Goal: Task Accomplishment & Management: Manage account settings

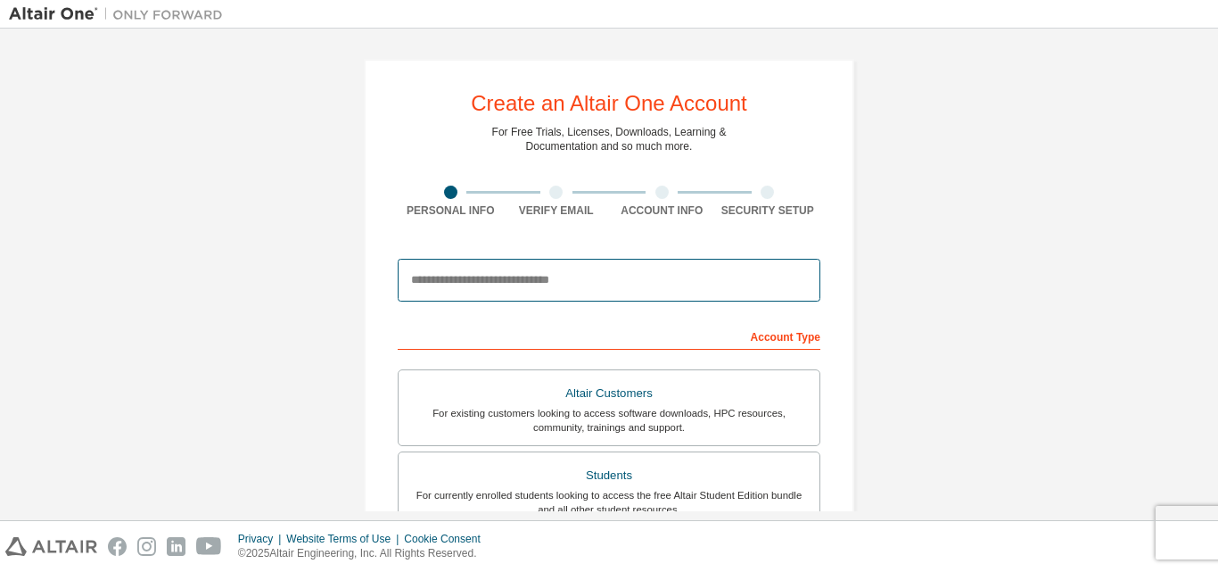
click at [591, 276] on input "email" at bounding box center [609, 280] width 423 height 43
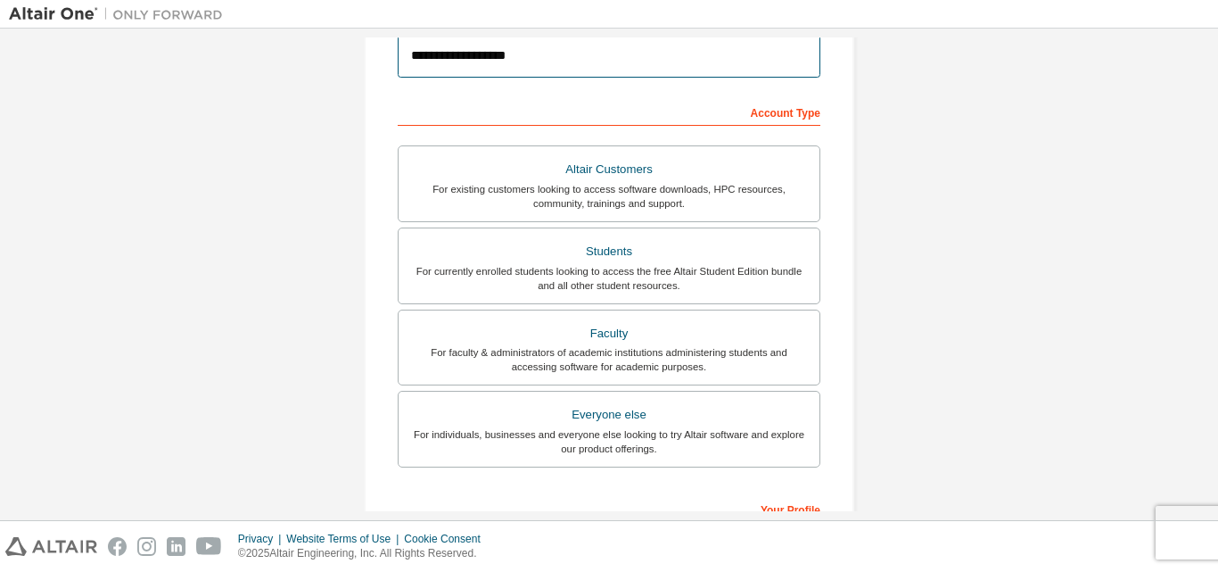
scroll to position [471, 0]
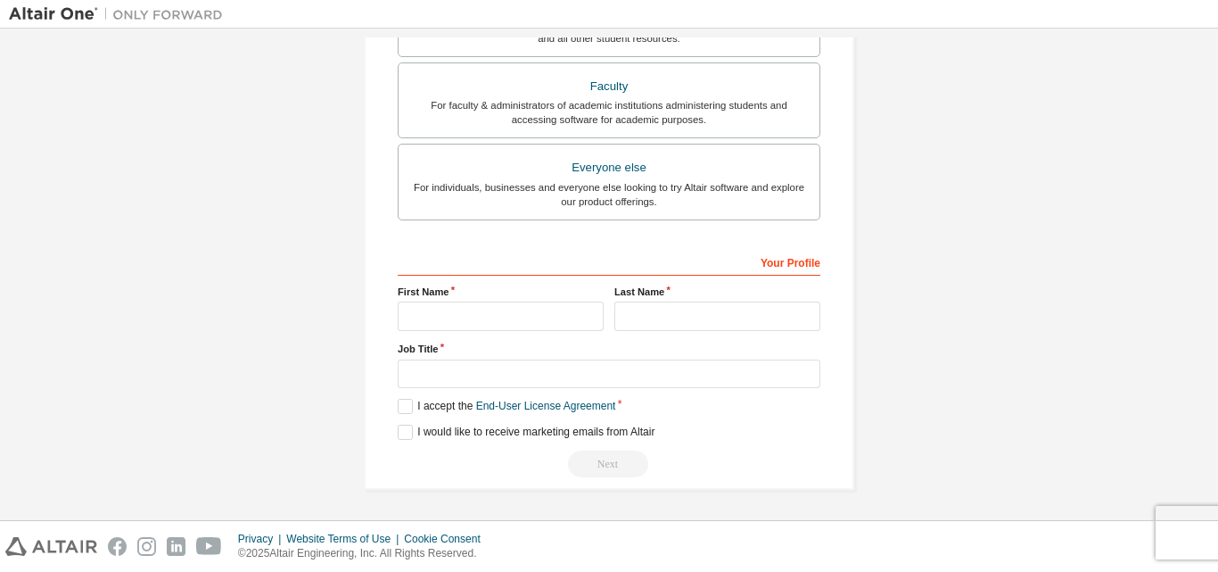
type input "**********"
click at [473, 313] on input "text" at bounding box center [501, 315] width 206 height 29
type input "***"
type input "*****"
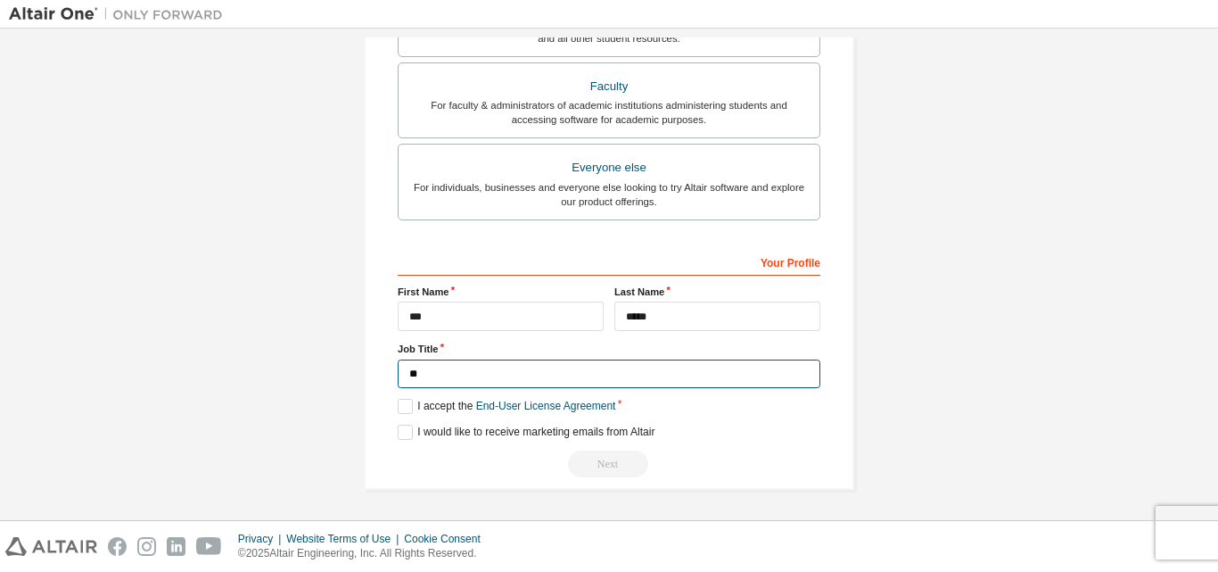
type input "*"
type input "**********"
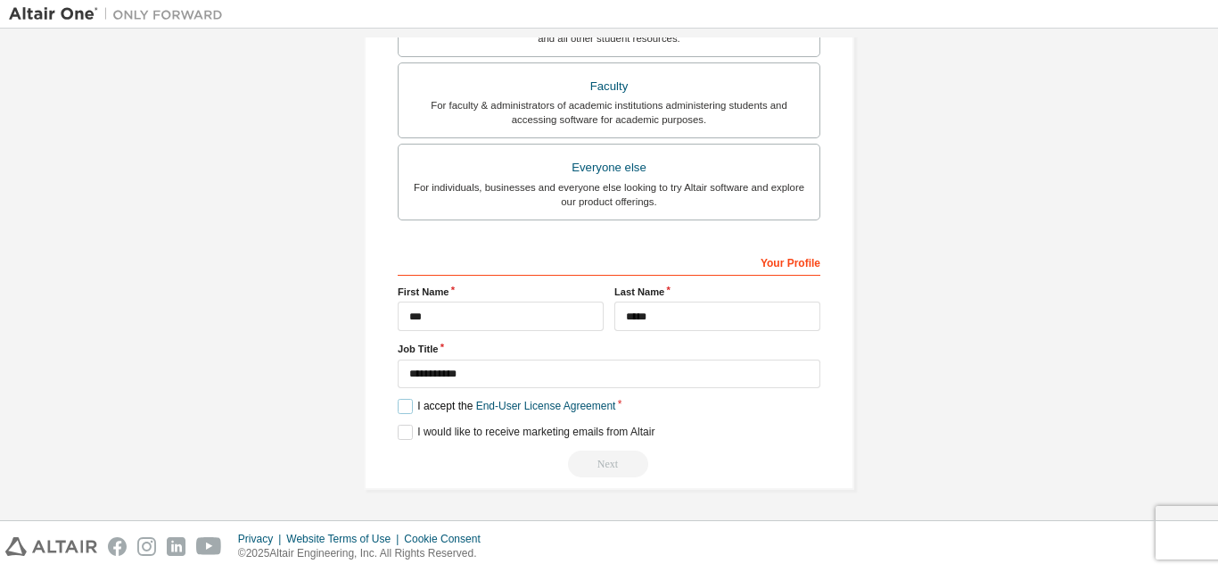
click at [403, 402] on label "I accept the End-User License Agreement" at bounding box center [507, 406] width 218 height 15
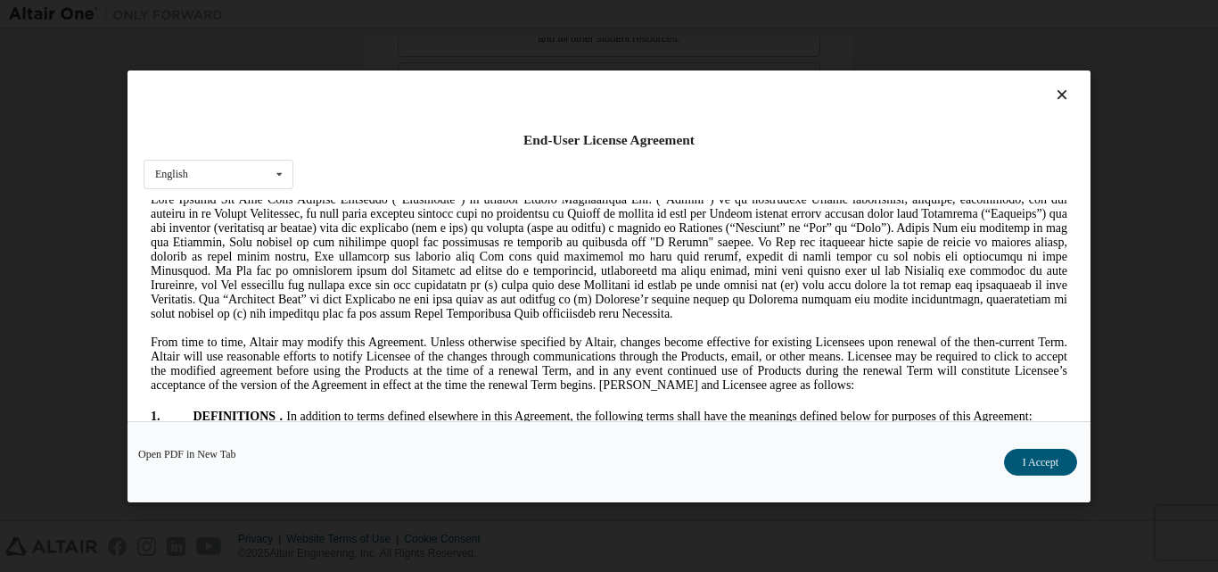
scroll to position [357, 0]
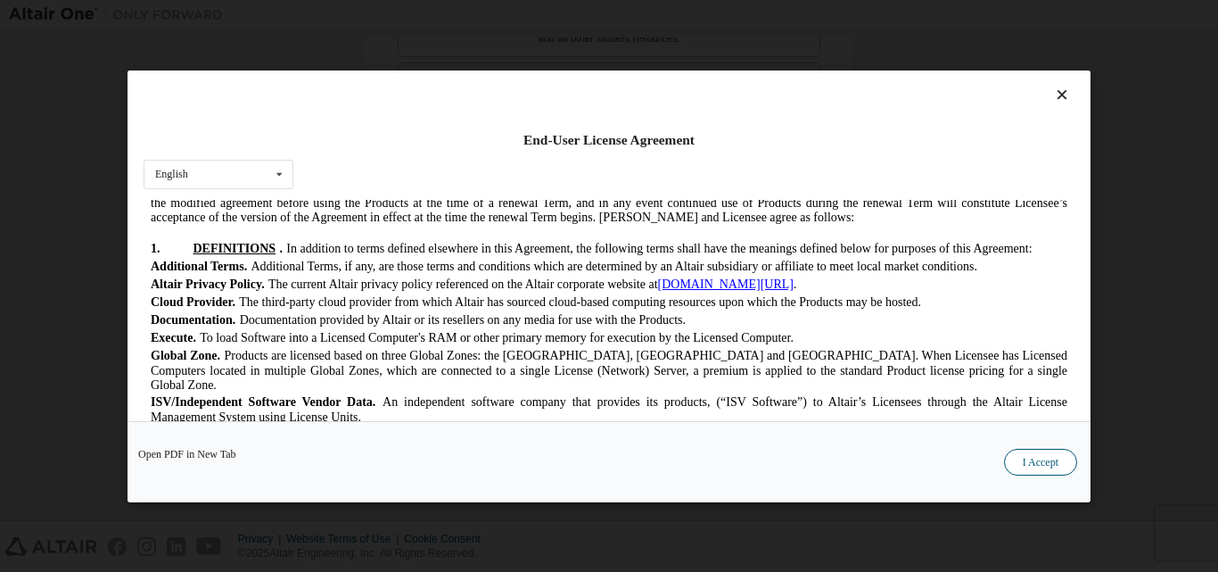
click at [1055, 457] on button "I Accept" at bounding box center [1040, 461] width 73 height 27
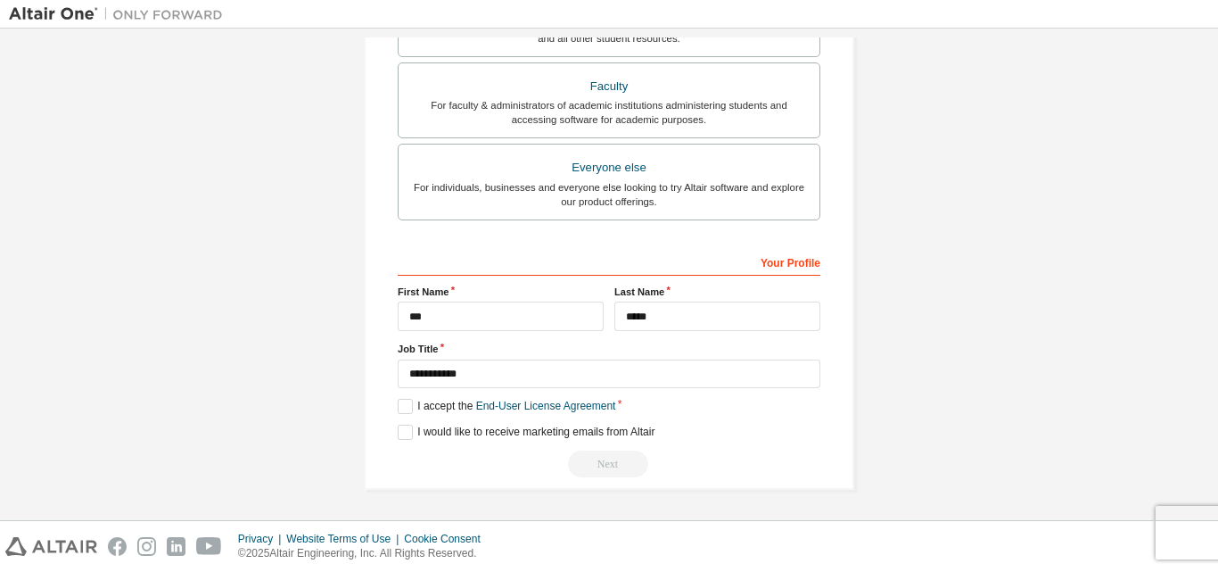
click at [605, 465] on div "Next" at bounding box center [609, 463] width 423 height 27
click at [405, 430] on label "I would like to receive marketing emails from Altair" at bounding box center [526, 431] width 257 height 15
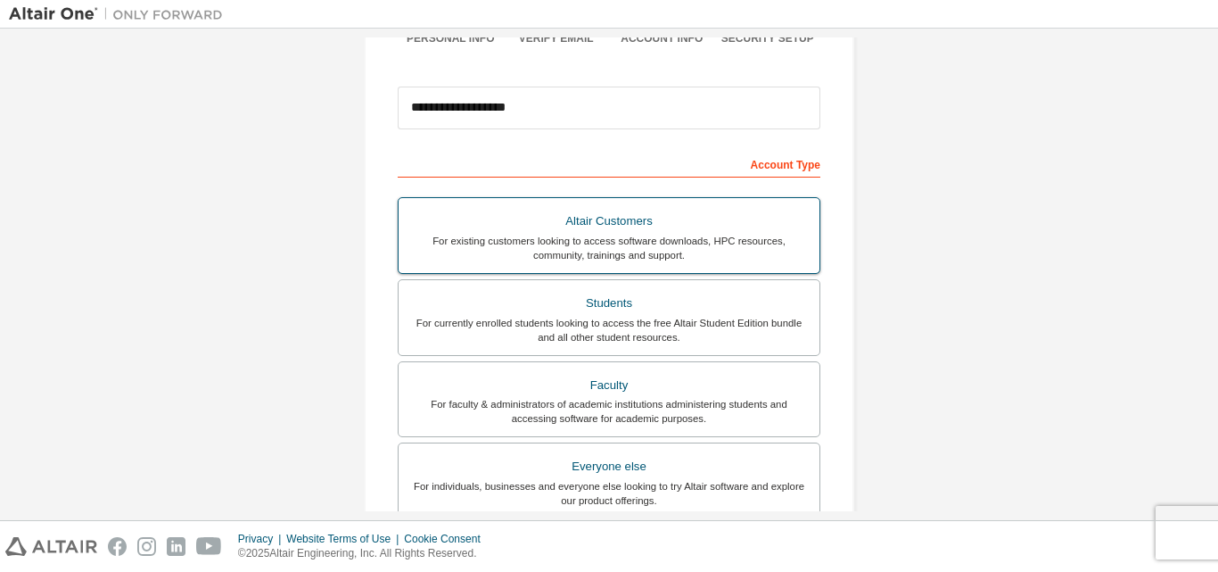
scroll to position [203, 0]
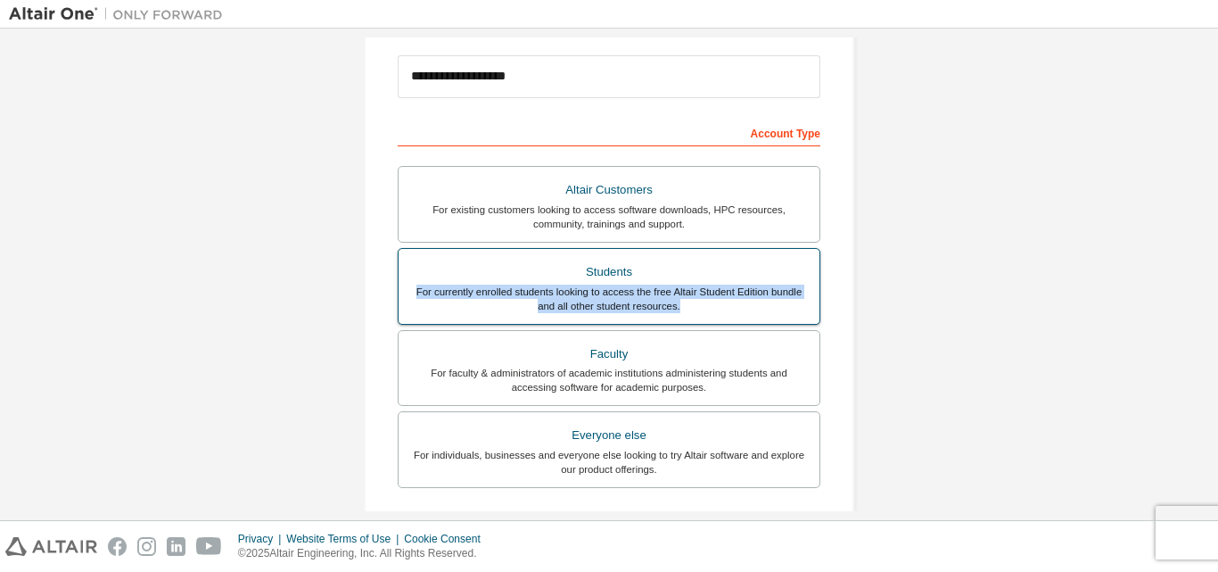
drag, startPoint x: 408, startPoint y: 290, endPoint x: 679, endPoint y: 307, distance: 272.5
click at [679, 307] on div "For currently enrolled students looking to access the free Altair Student Editi…" at bounding box center [608, 298] width 399 height 29
copy div "For currently enrolled students looking to access the free Altair Student Editi…"
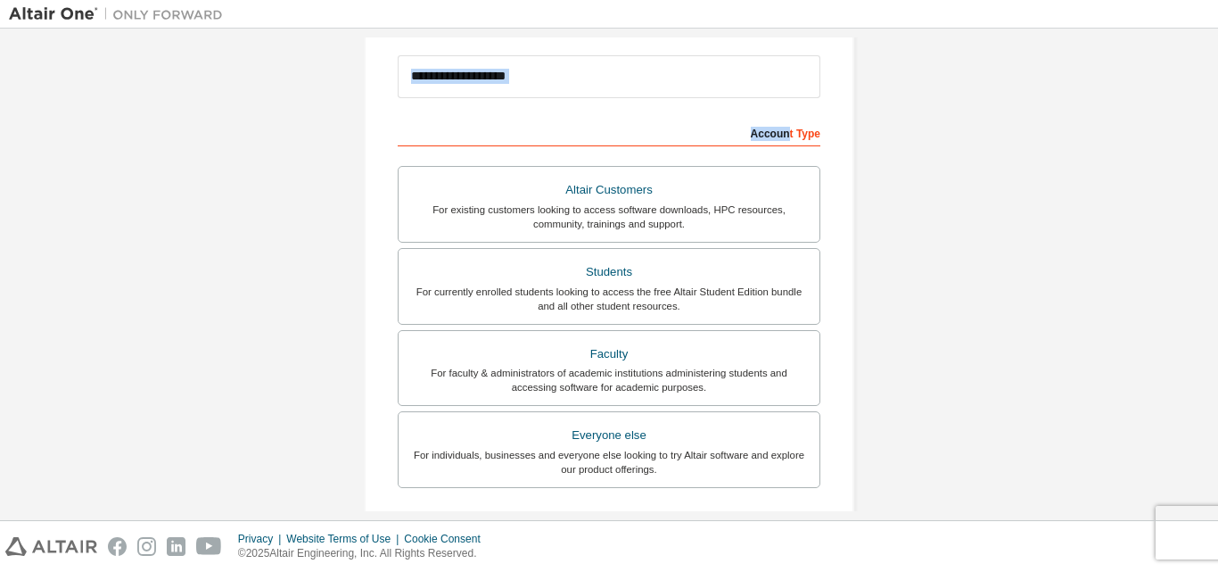
click at [510, 98] on form "**********" at bounding box center [609, 395] width 423 height 699
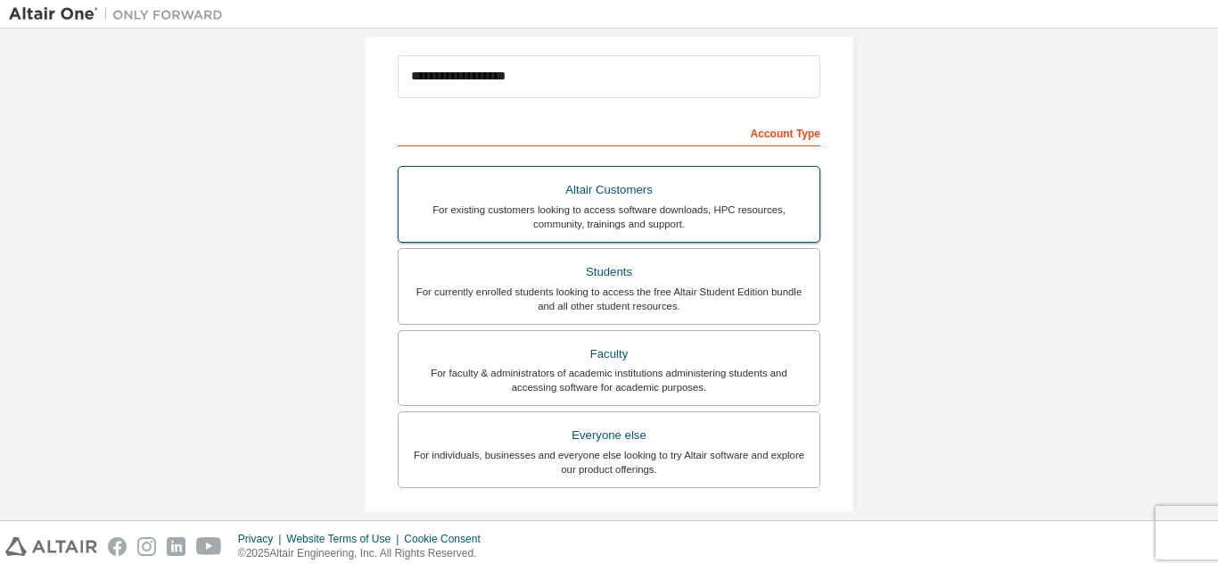
click at [554, 250] on label "Students For currently enrolled students looking to access the free Altair Stud…" at bounding box center [609, 286] width 423 height 77
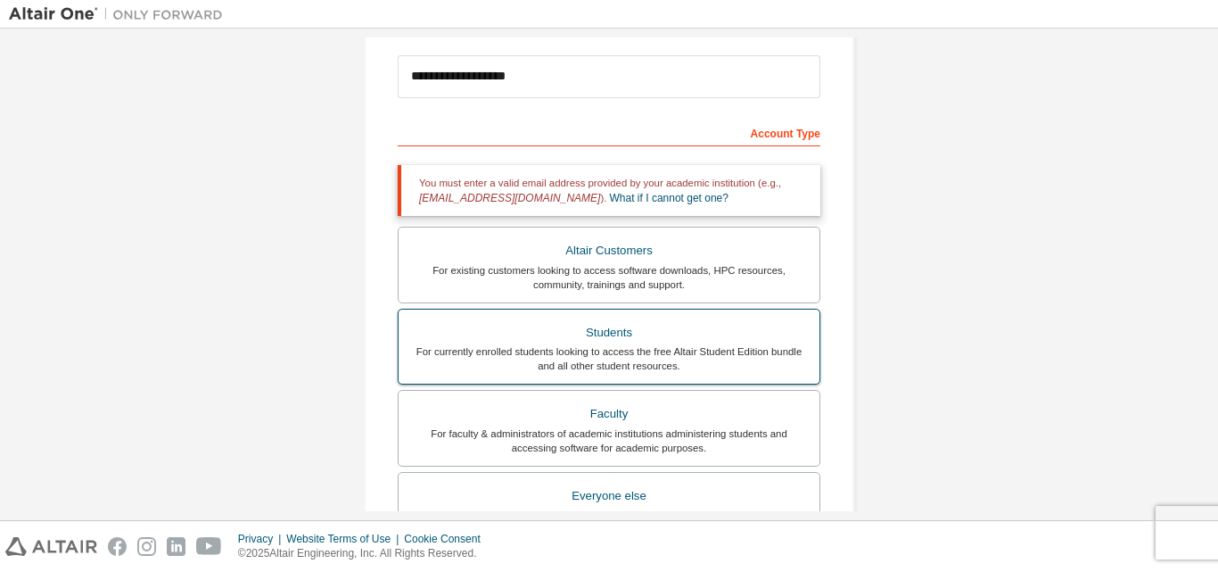
click at [613, 357] on div "For currently enrolled students looking to access the free Altair Student Editi…" at bounding box center [608, 358] width 399 height 29
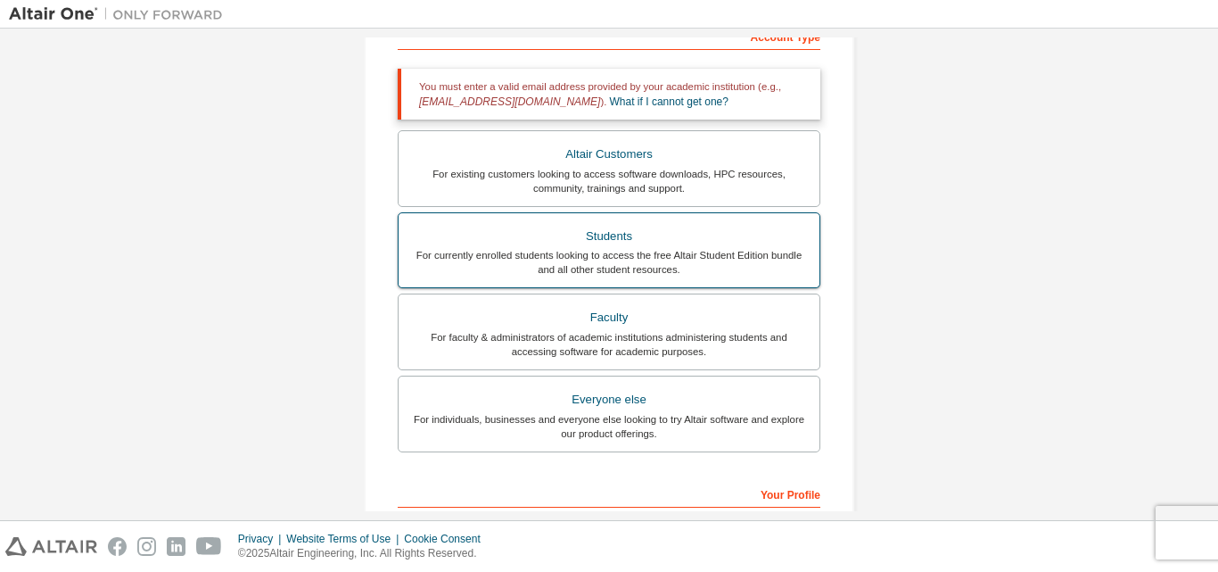
scroll to position [532, 0]
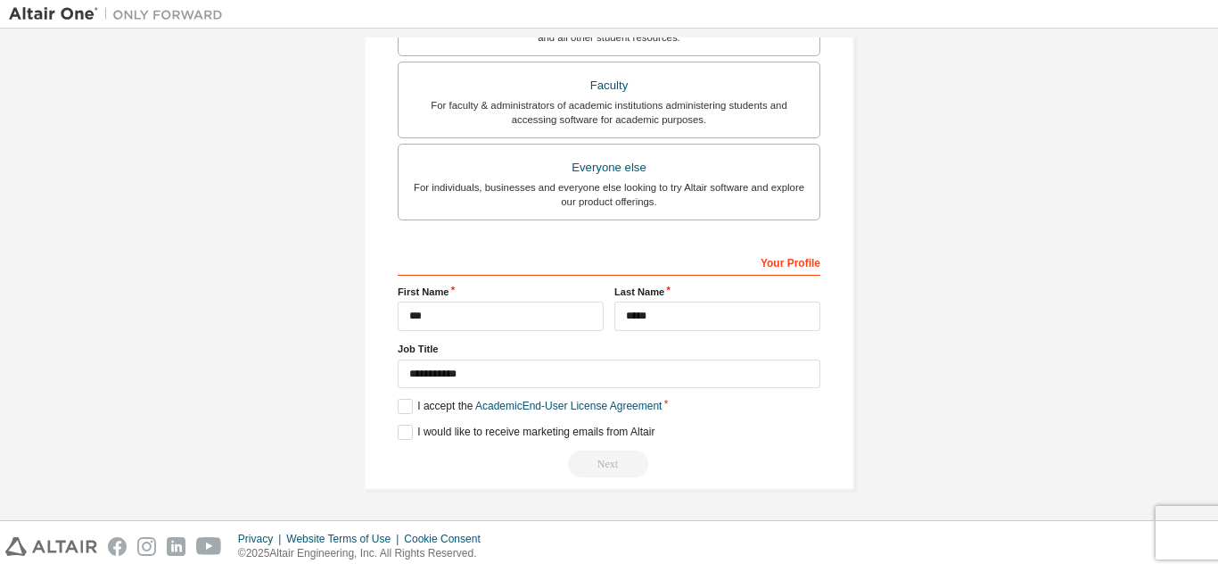
click at [609, 463] on div "Next" at bounding box center [609, 463] width 423 height 27
click at [407, 405] on label "I accept the Academic End-User License Agreement" at bounding box center [530, 406] width 264 height 15
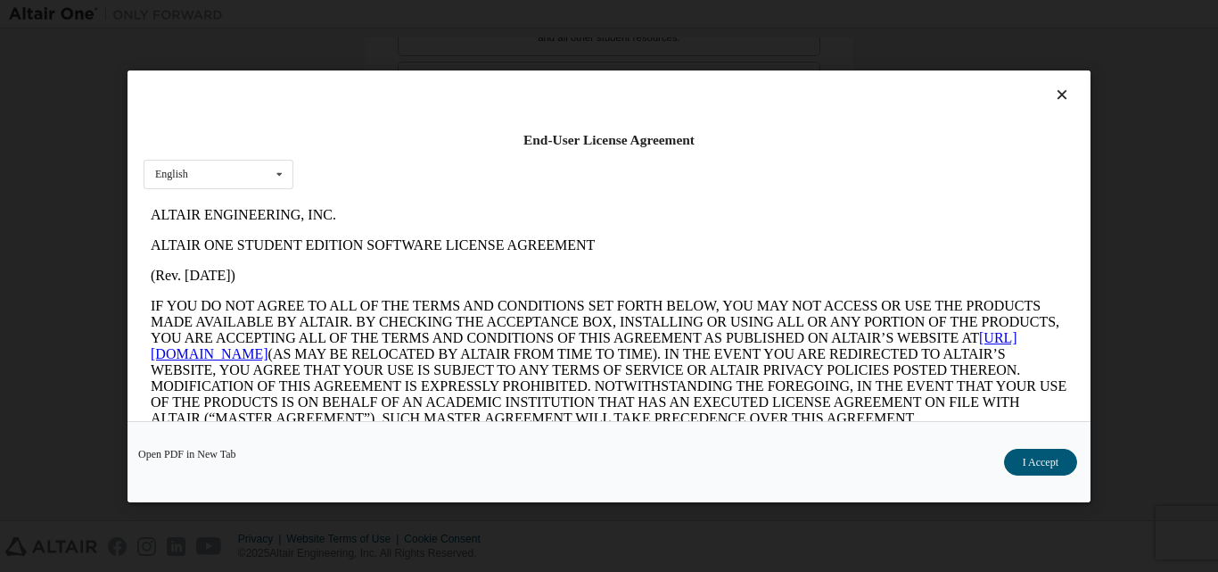
scroll to position [0, 0]
drag, startPoint x: 1033, startPoint y: 453, endPoint x: 964, endPoint y: 459, distance: 69.8
click at [1033, 455] on button "I Accept" at bounding box center [1040, 461] width 73 height 27
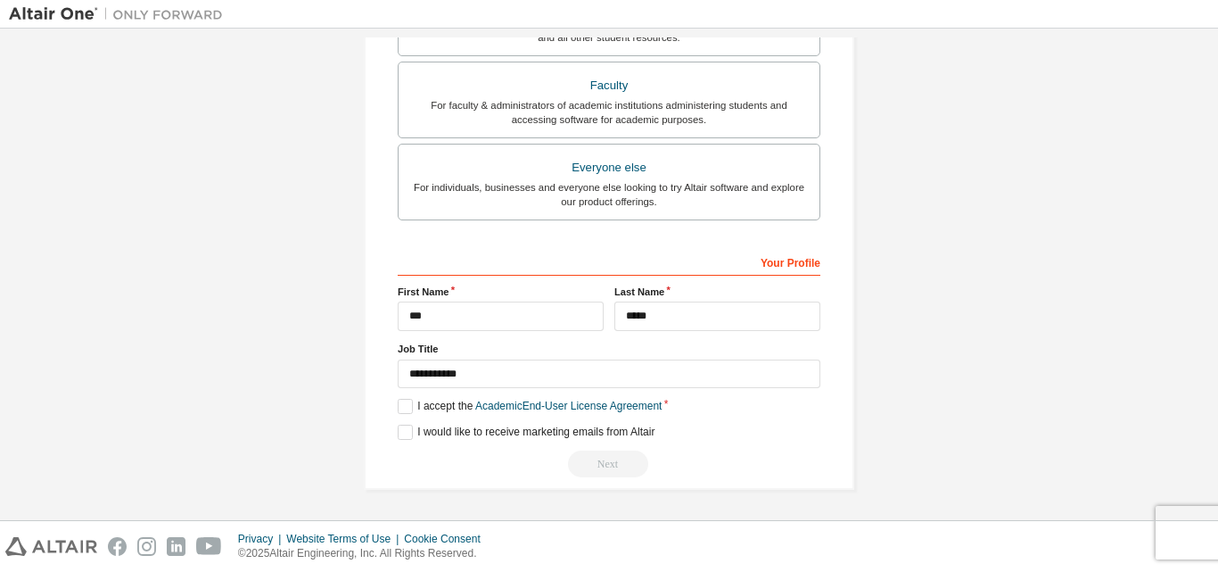
click at [597, 469] on div "Next" at bounding box center [609, 463] width 423 height 27
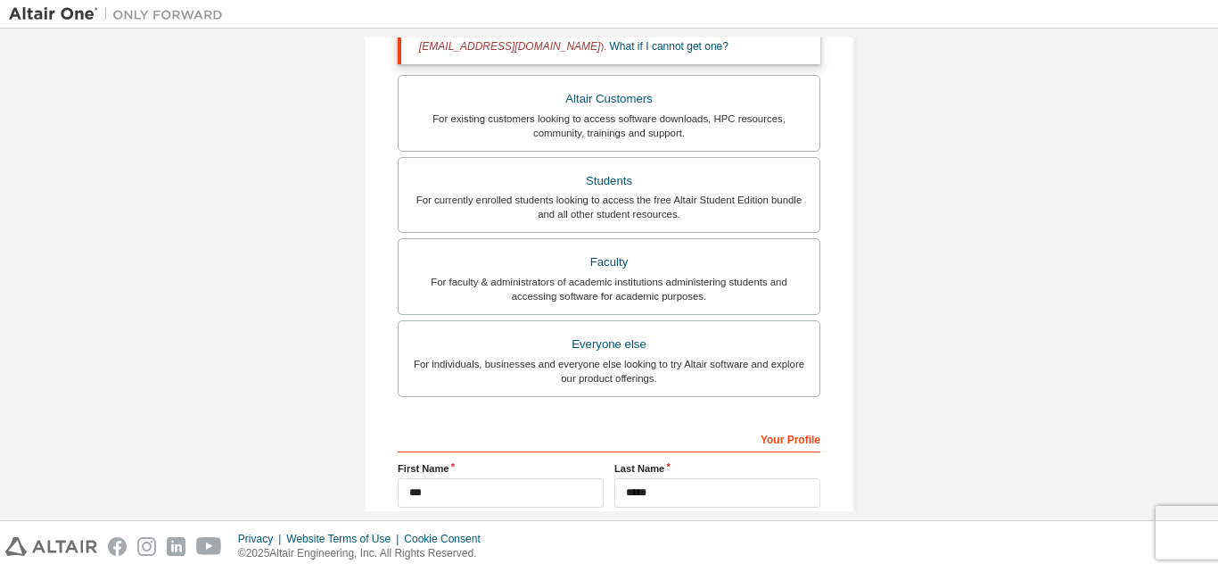
scroll to position [354, 0]
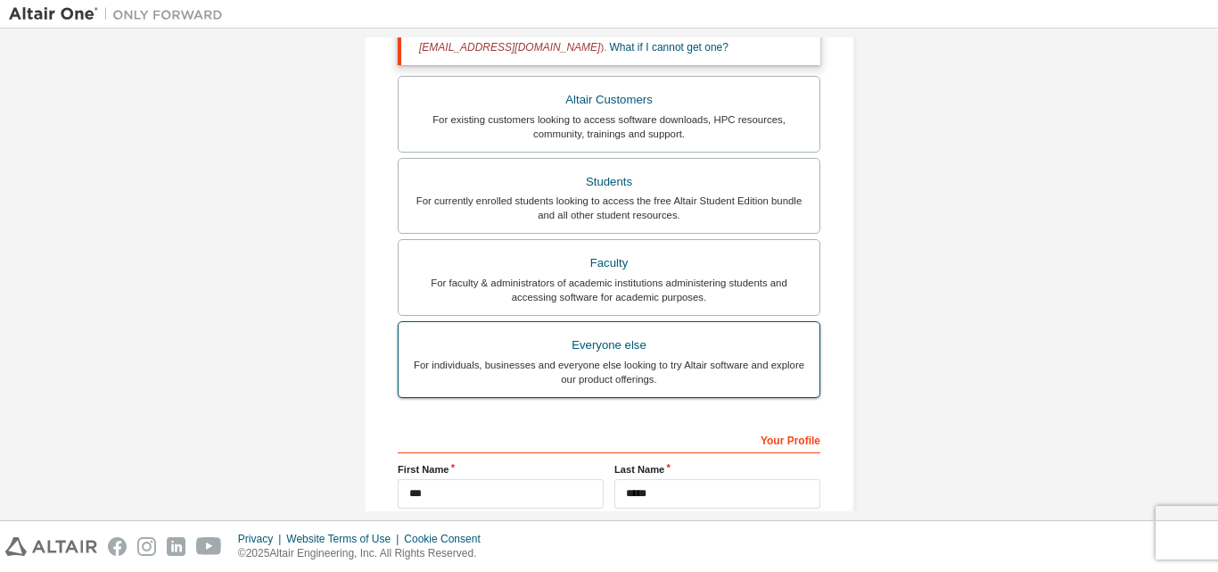
click at [609, 350] on div "Everyone else" at bounding box center [608, 345] width 399 height 25
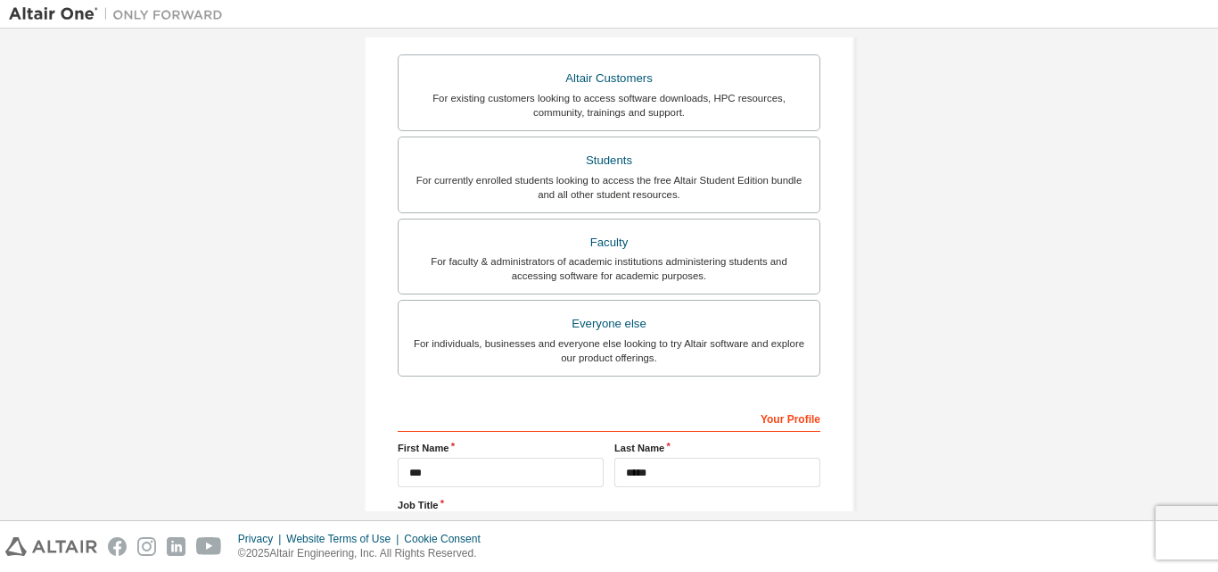
scroll to position [471, 0]
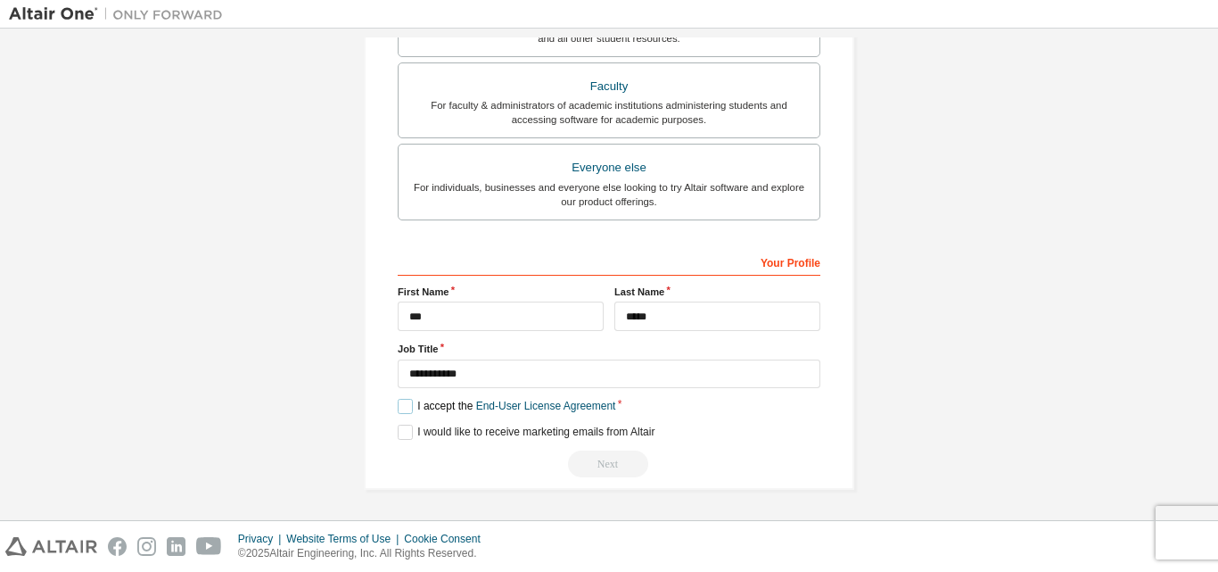
click at [401, 411] on label "I accept the End-User License Agreement" at bounding box center [507, 406] width 218 height 15
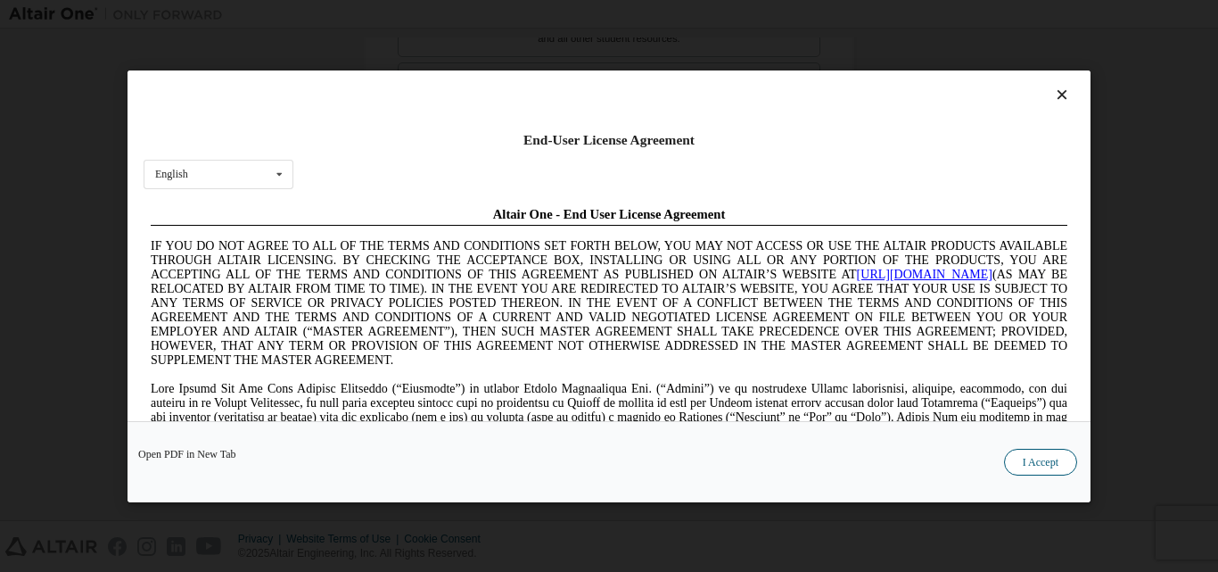
scroll to position [0, 0]
click at [1055, 473] on button "I Accept" at bounding box center [1040, 461] width 73 height 27
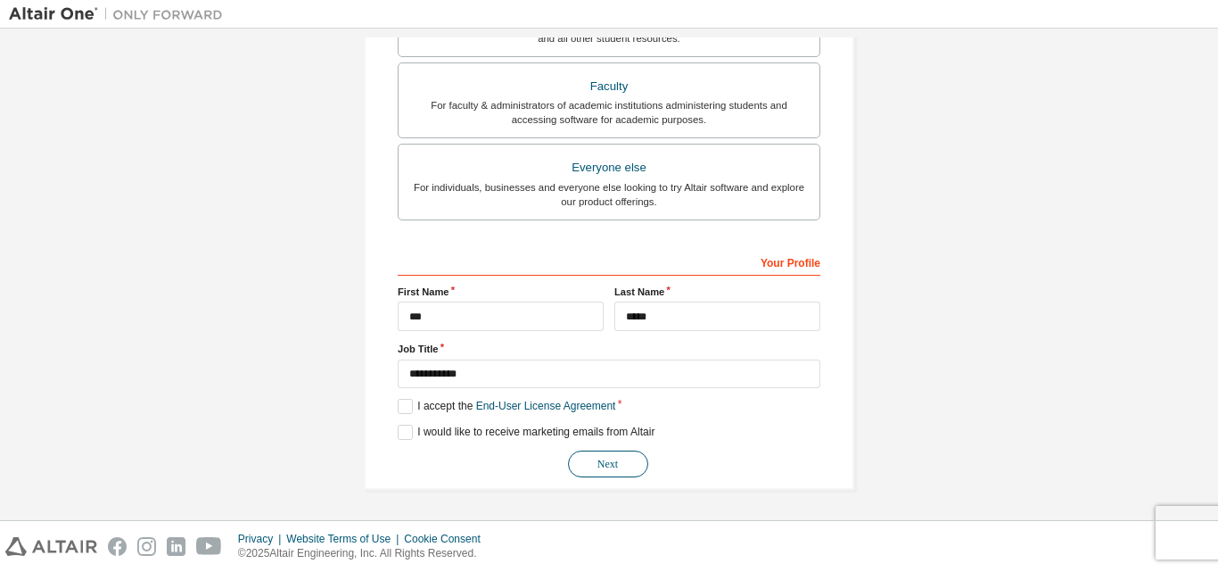
click at [605, 461] on button "Next" at bounding box center [608, 463] width 80 height 27
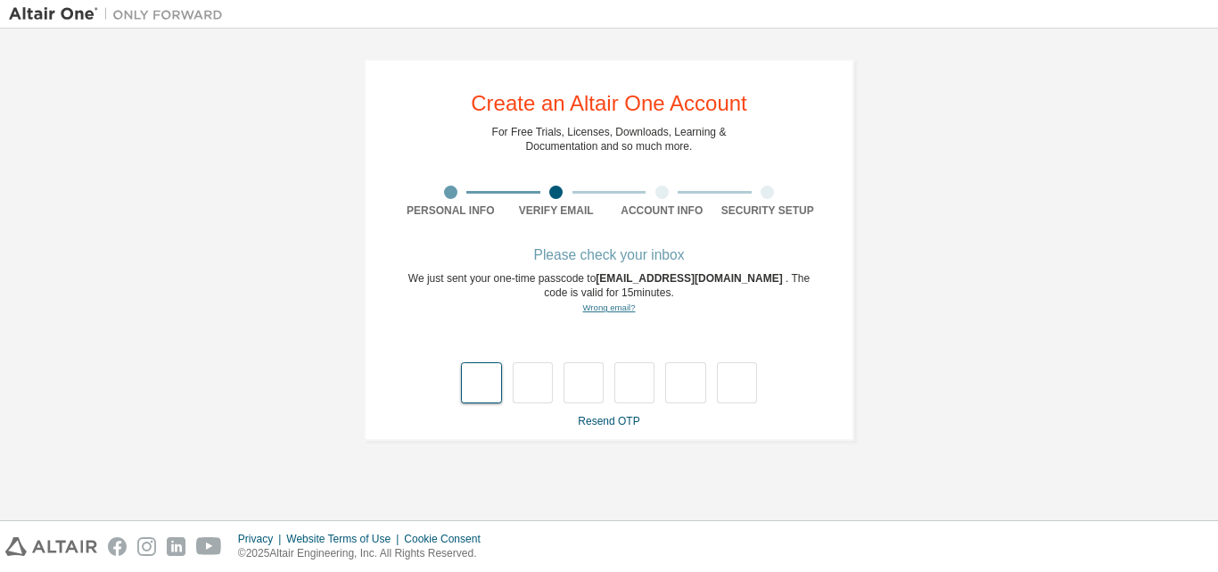
type input "*"
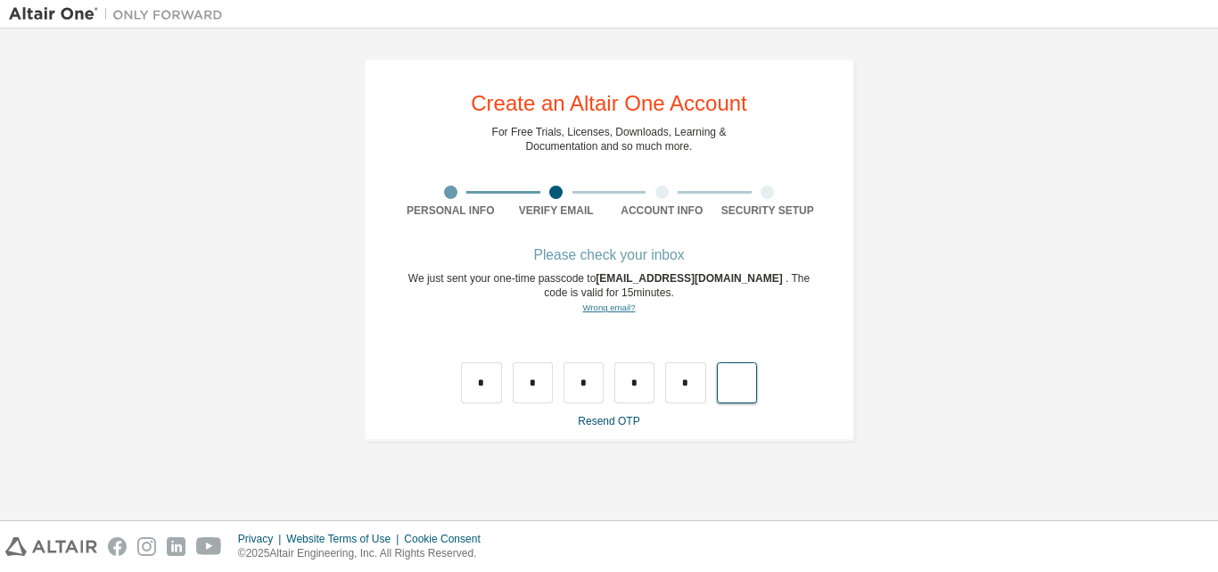
type input "*"
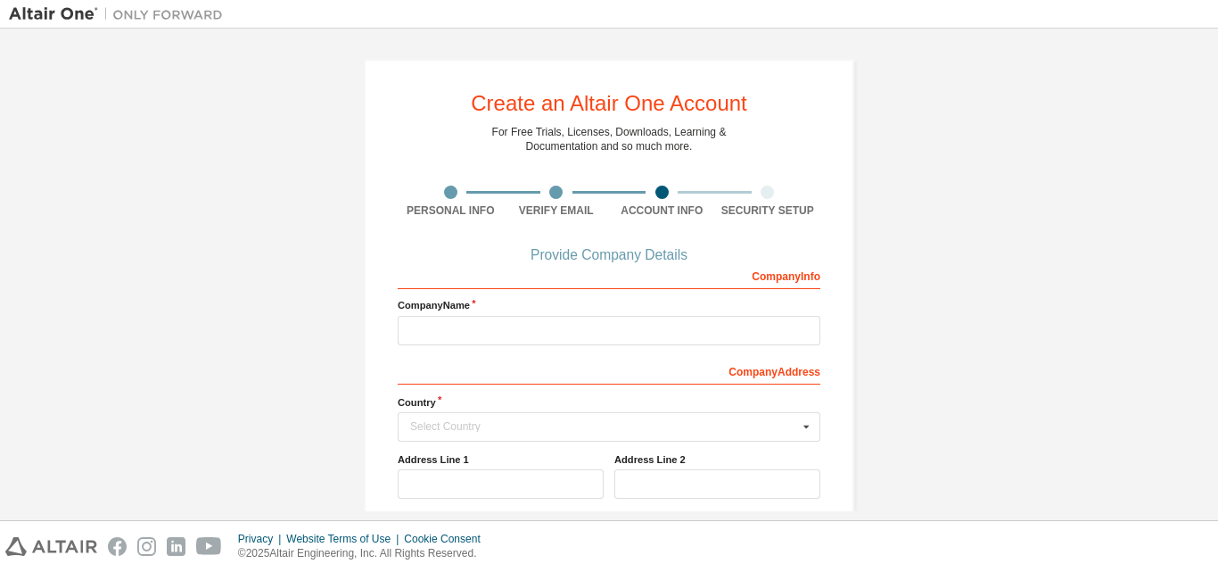
click at [552, 207] on div "Verify Email" at bounding box center [557, 210] width 106 height 14
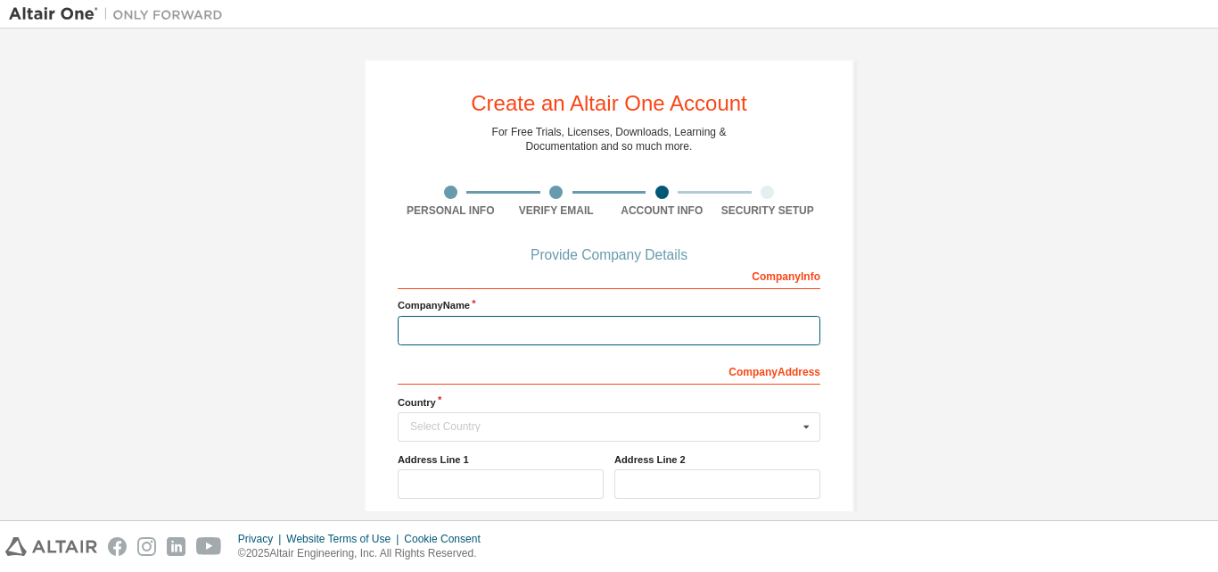
click at [498, 324] on input "text" at bounding box center [609, 330] width 423 height 29
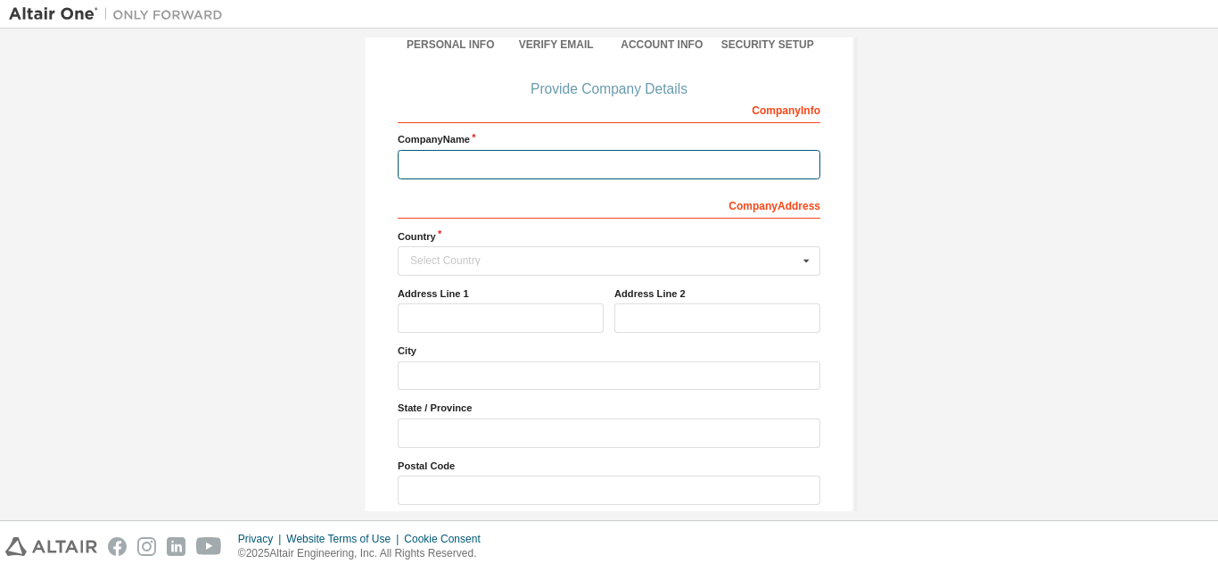
scroll to position [178, 0]
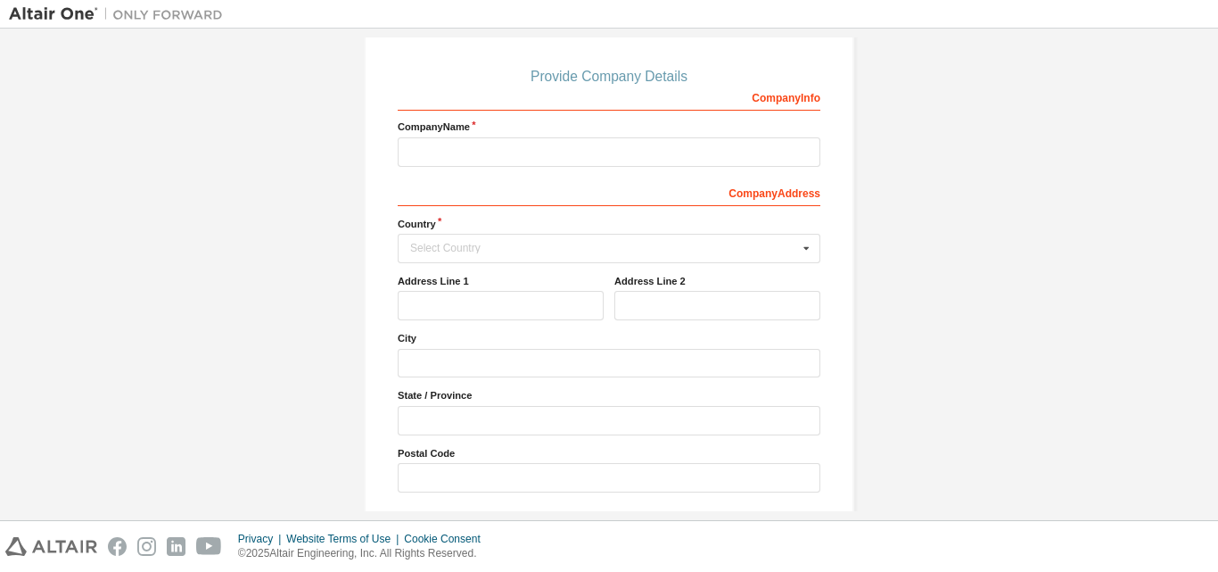
click at [770, 101] on div "Company Info" at bounding box center [609, 96] width 423 height 29
click at [535, 149] on input "text" at bounding box center [609, 151] width 423 height 29
type input "**"
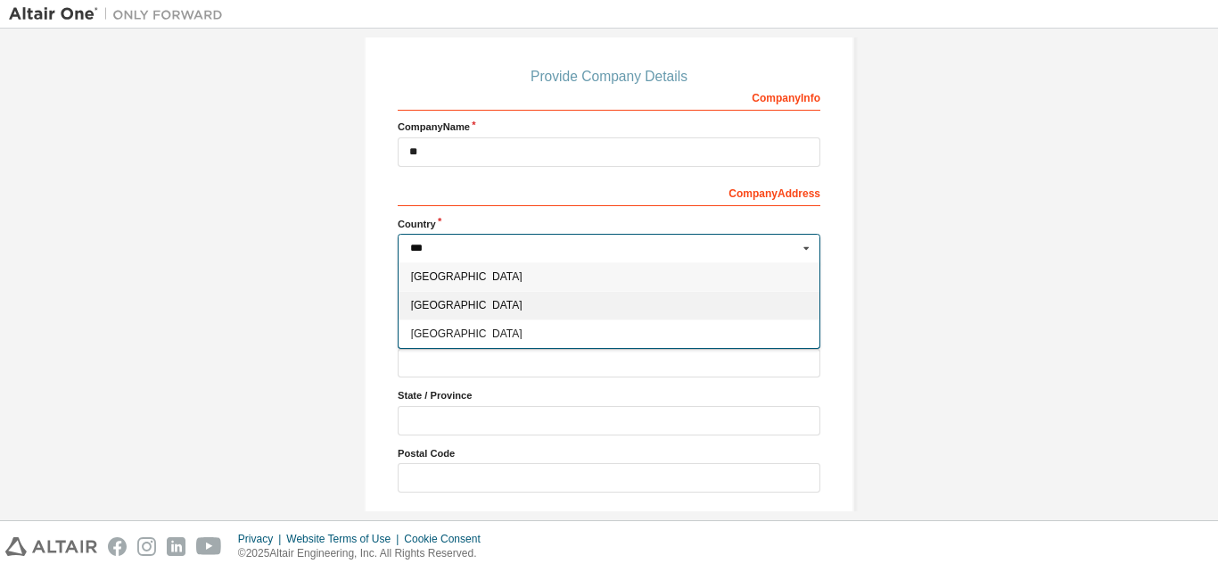
type input "***"
click at [458, 309] on span "[GEOGRAPHIC_DATA]" at bounding box center [609, 305] width 397 height 11
type input "***"
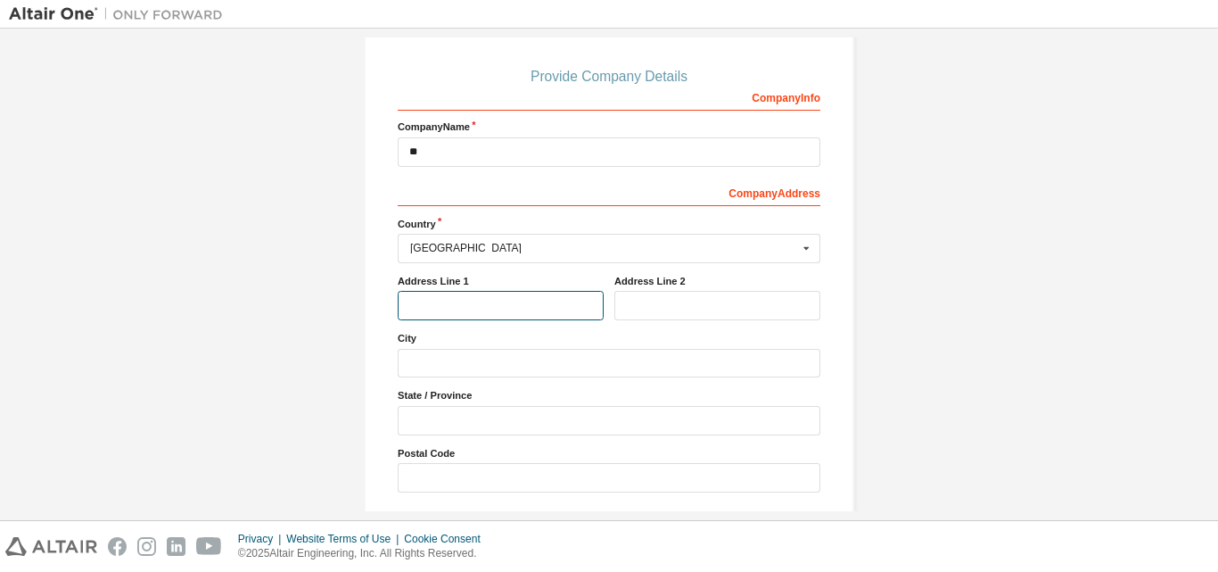
click at [440, 302] on input "text" at bounding box center [501, 305] width 206 height 29
type input "**********"
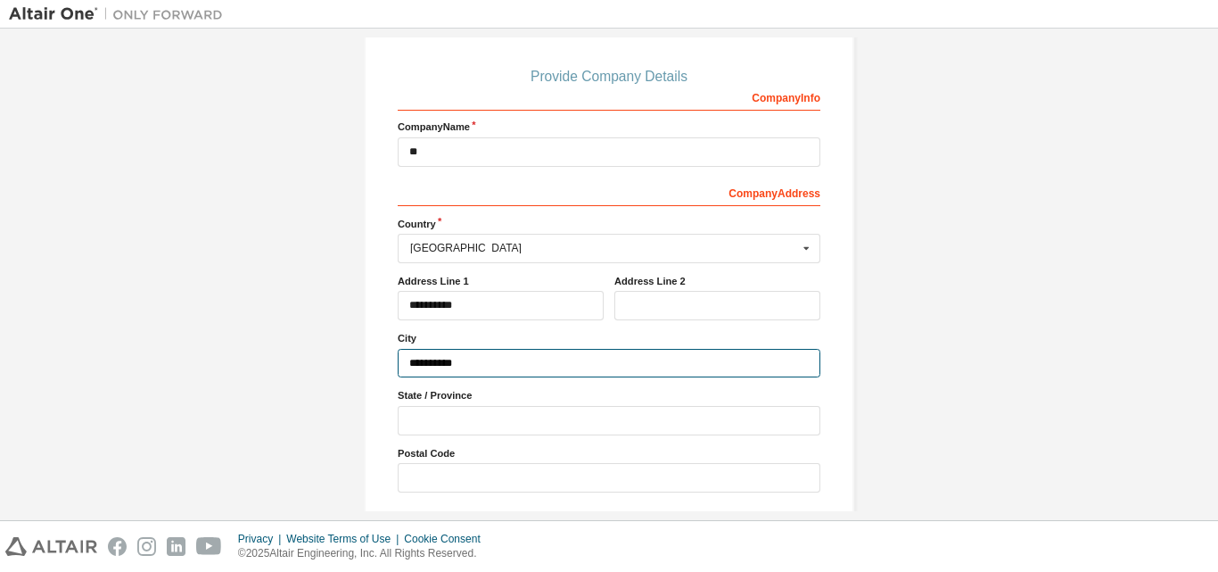
type input "**********"
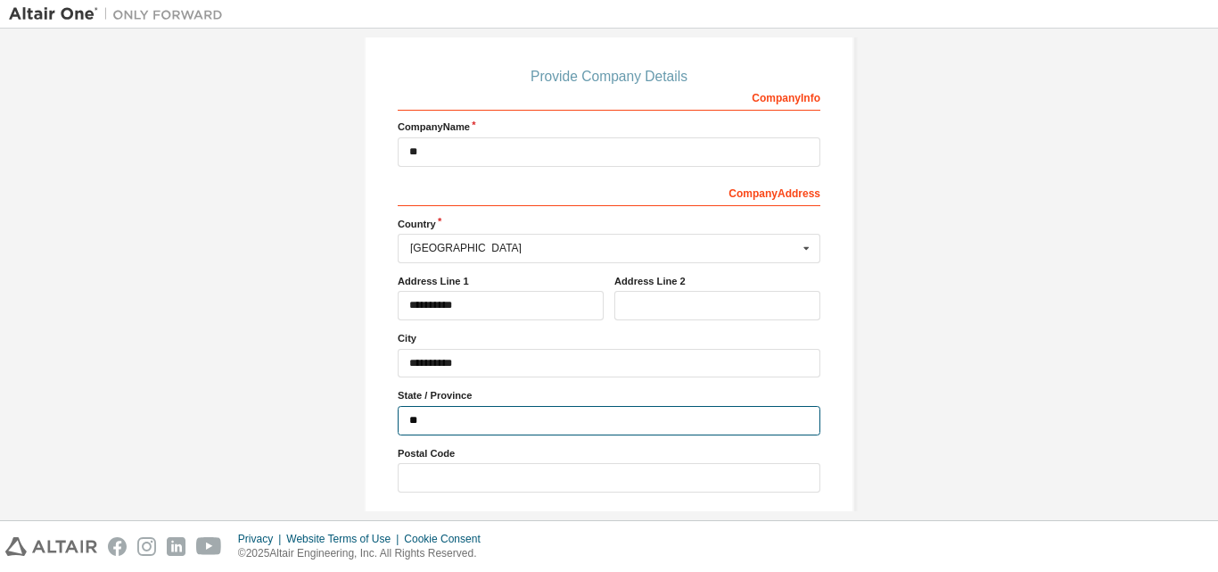
type input "*"
type input "*********"
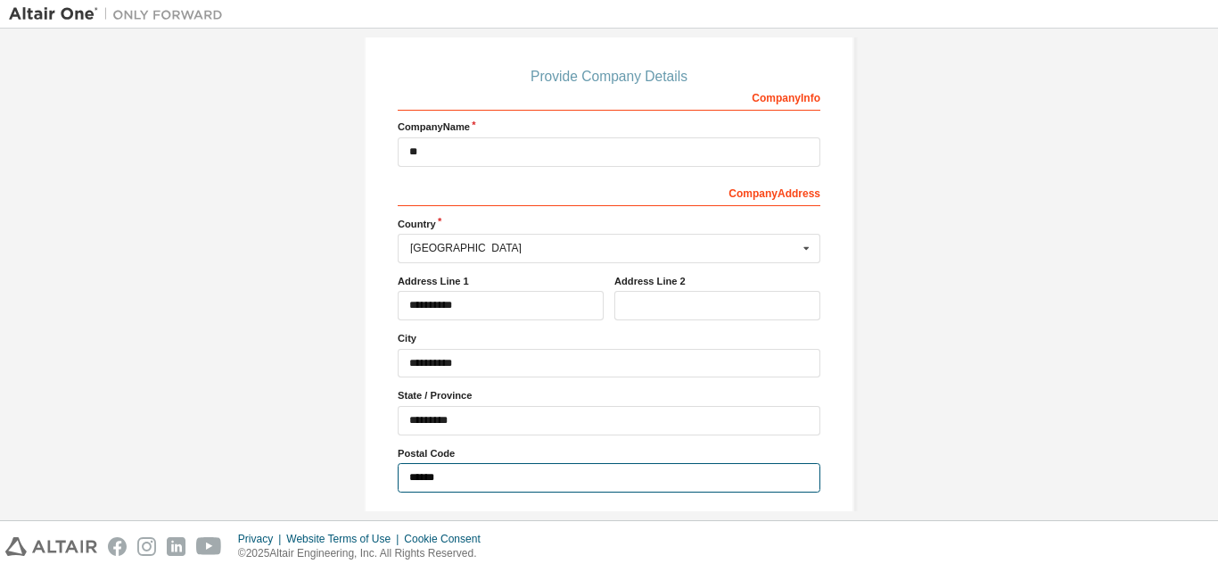
type input "******"
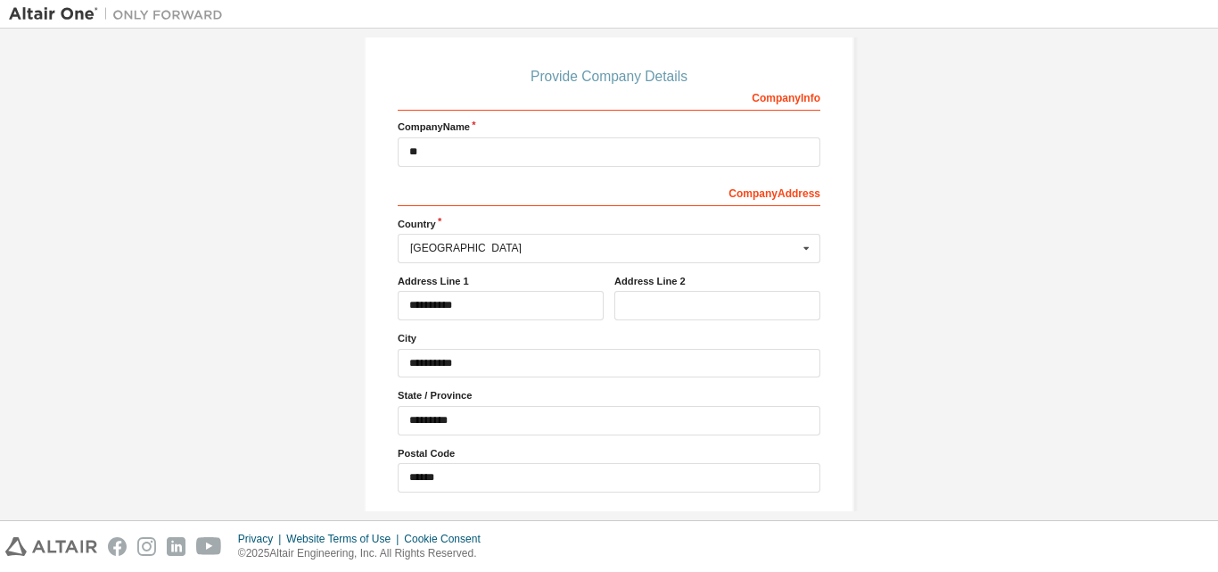
scroll to position [243, 0]
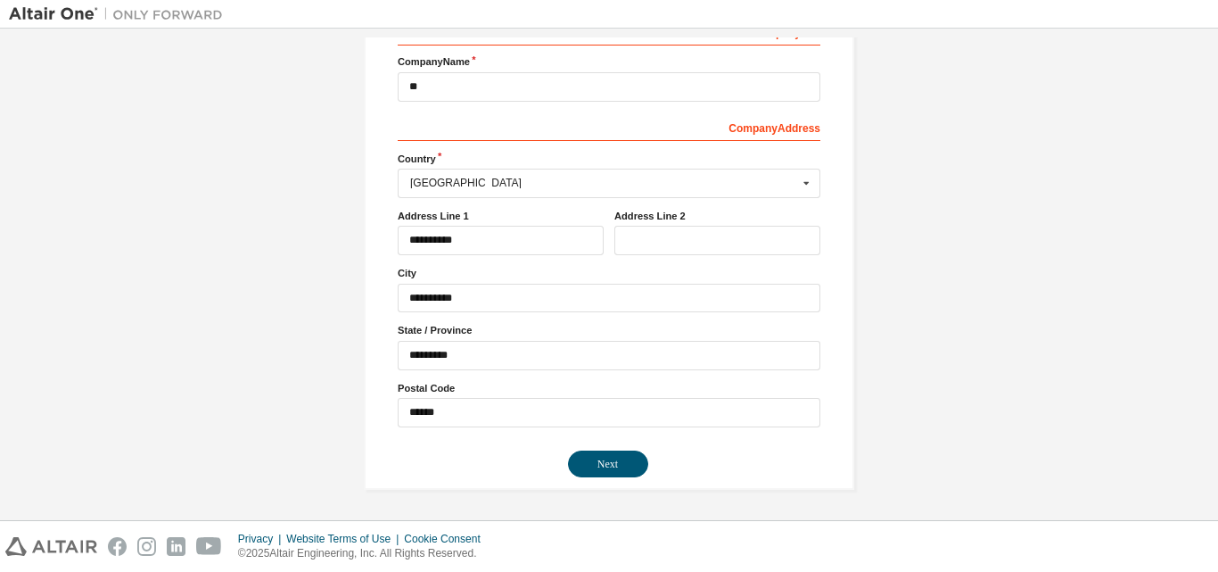
click at [593, 478] on div "Create an Altair One Account For Free Trials, Licenses, Downloads, Learning & D…" at bounding box center [609, 152] width 490 height 674
click at [594, 467] on button "Next" at bounding box center [608, 463] width 80 height 27
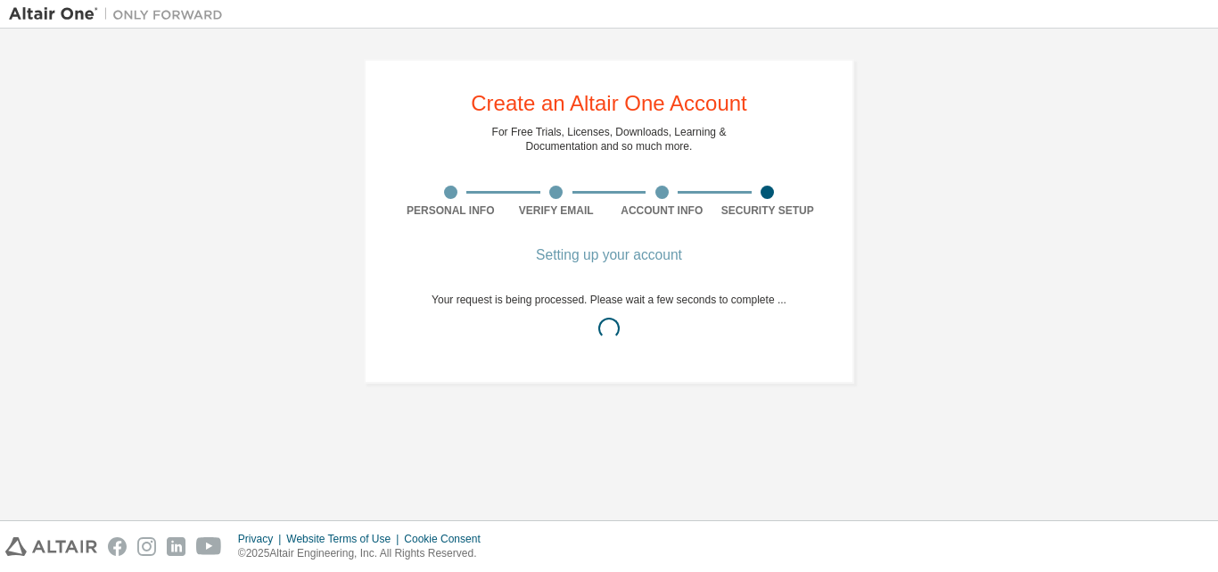
scroll to position [0, 0]
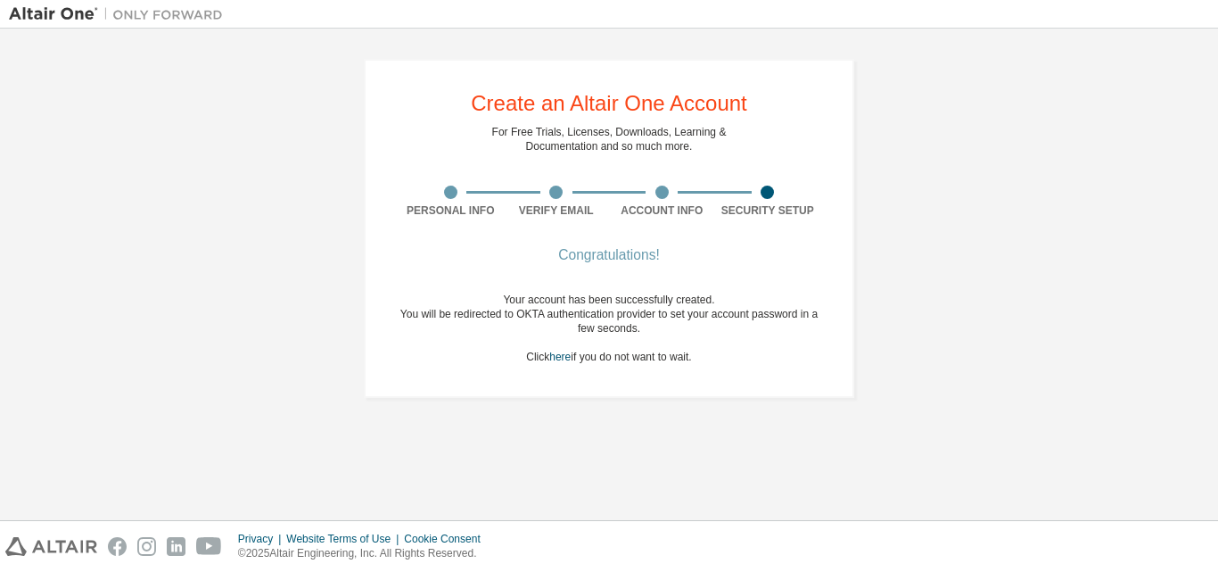
click at [630, 332] on div "You will be redirected to OKTA authentication provider to set your account pass…" at bounding box center [609, 321] width 423 height 29
click at [603, 305] on div "Your account has been successfully created." at bounding box center [609, 299] width 423 height 14
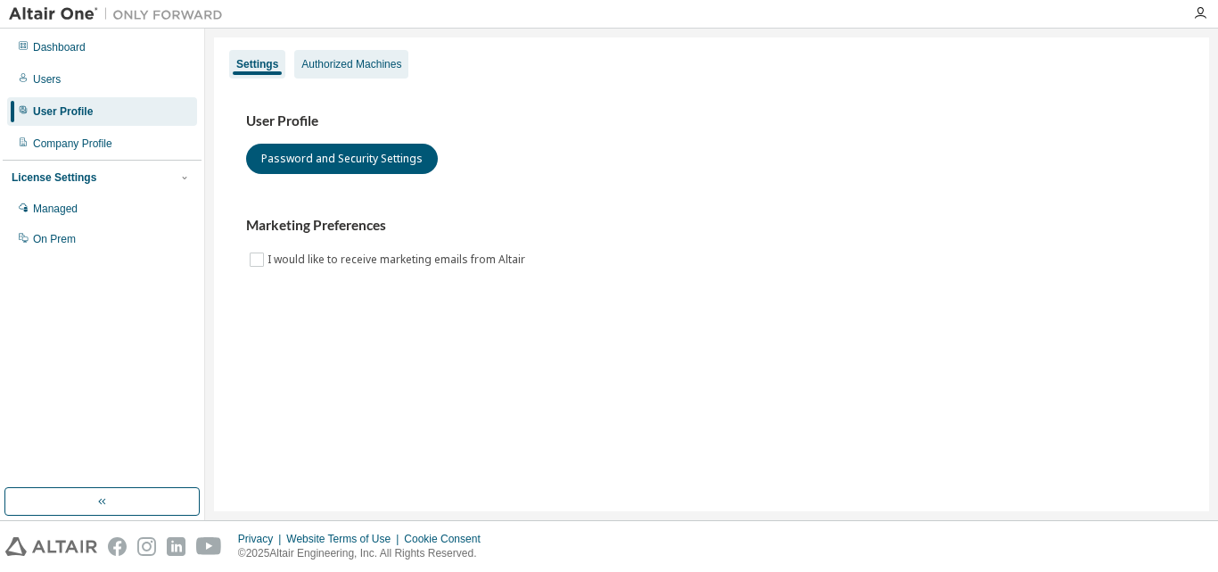
click at [321, 63] on div "Authorized Machines" at bounding box center [351, 64] width 100 height 14
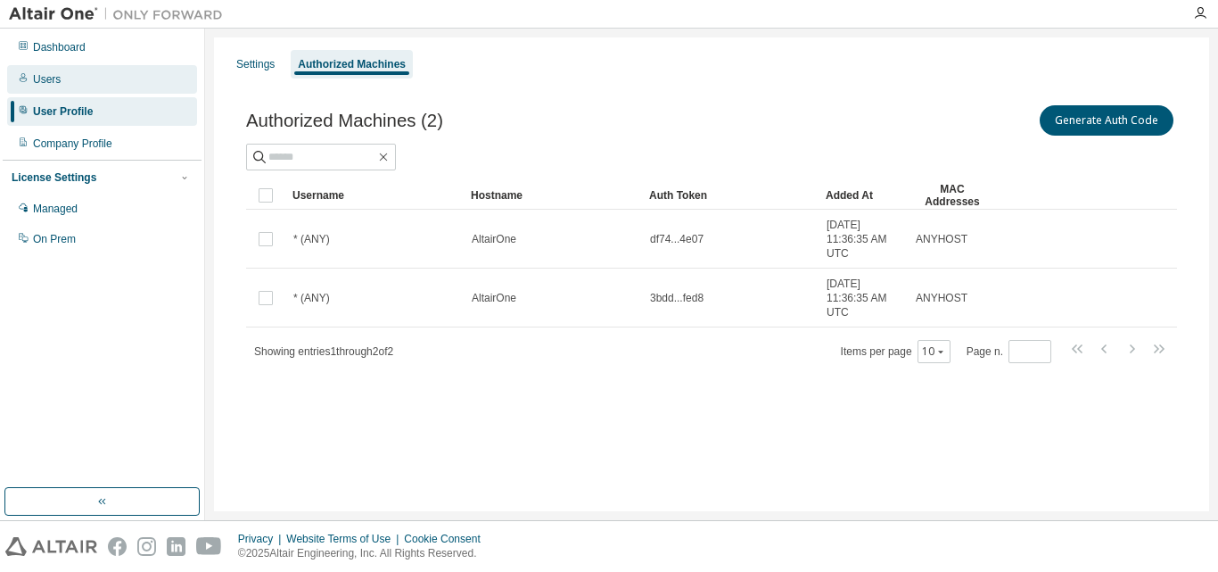
click at [85, 85] on div "Users" at bounding box center [102, 79] width 190 height 29
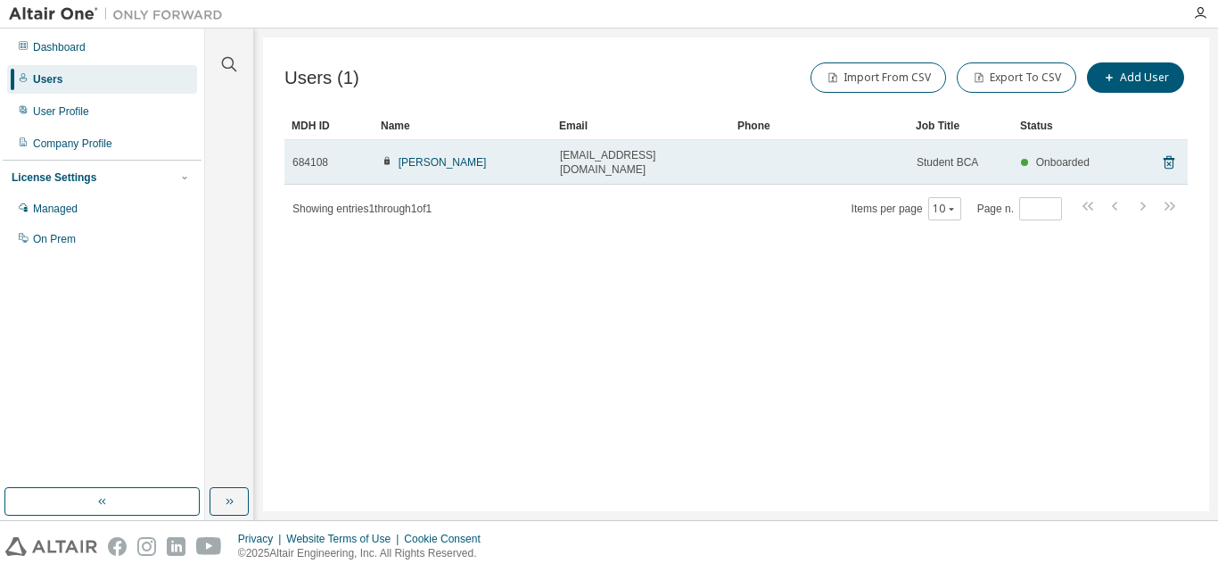
click at [594, 160] on span "[EMAIL_ADDRESS][DOMAIN_NAME]" at bounding box center [641, 162] width 162 height 29
click at [1172, 154] on icon at bounding box center [1169, 162] width 16 height 21
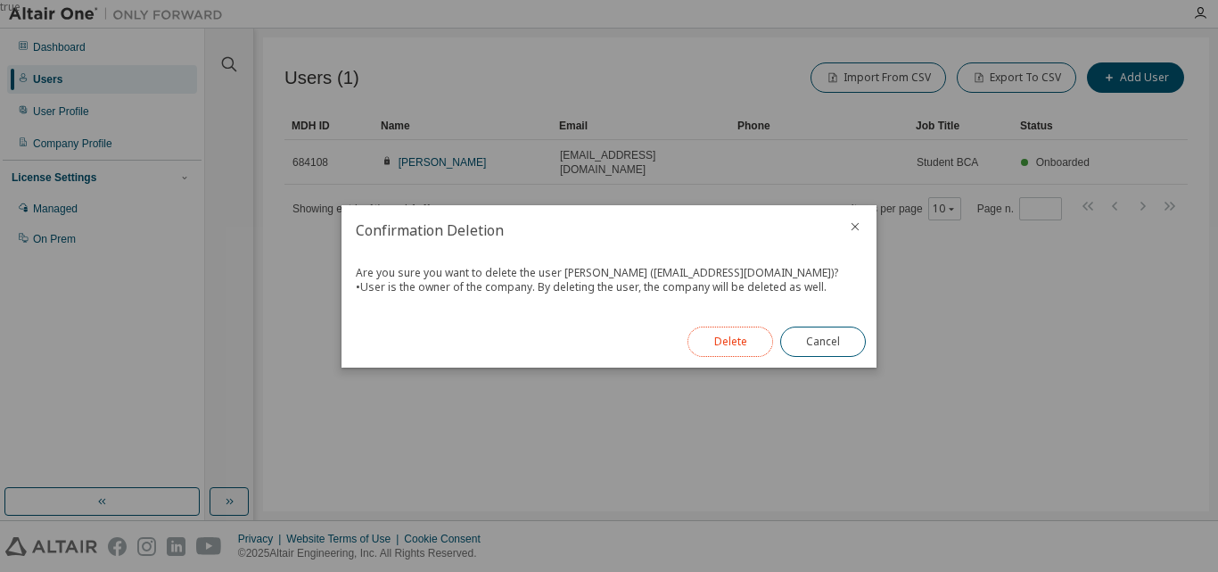
click at [726, 340] on button "Delete" at bounding box center [730, 341] width 86 height 30
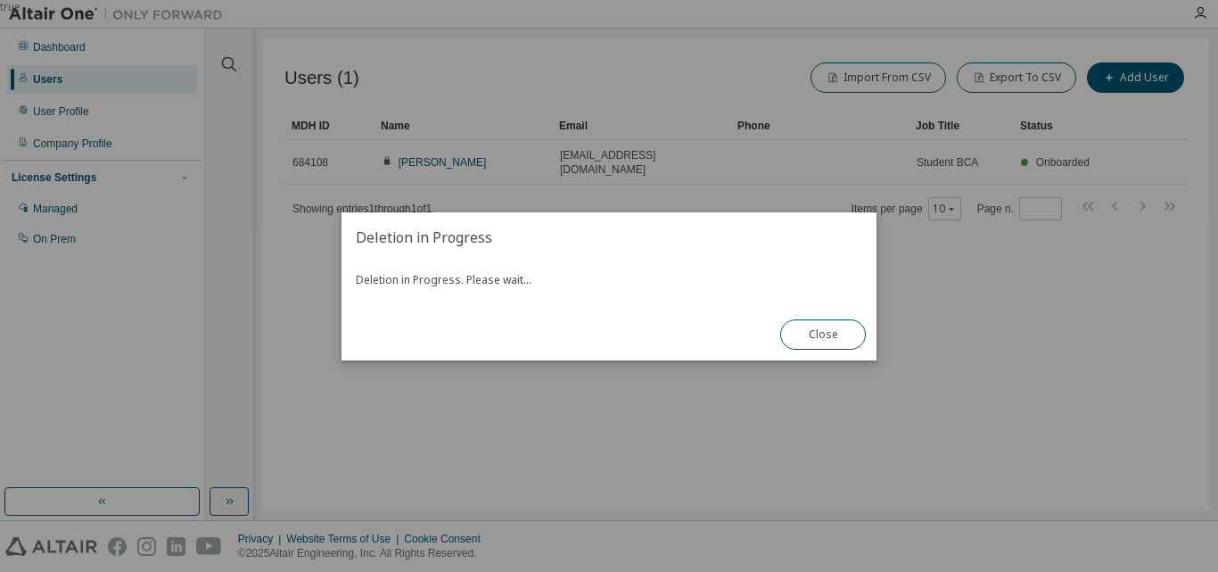
click at [139, 141] on div "true" at bounding box center [609, 286] width 1218 height 572
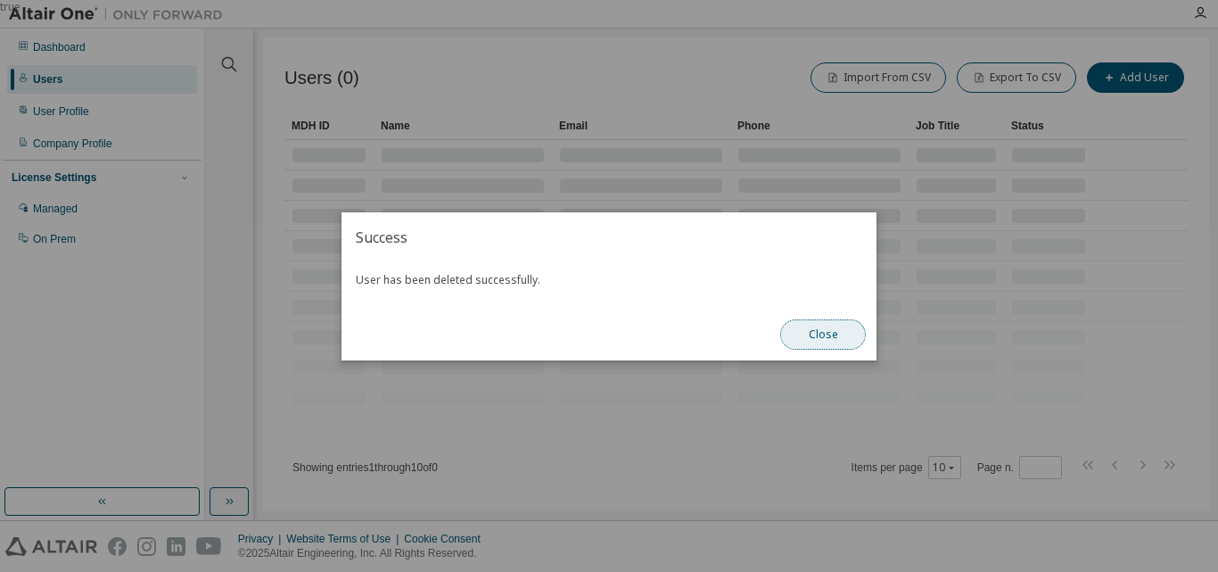
click at [798, 321] on button "Close" at bounding box center [823, 334] width 86 height 30
